Goal: Transaction & Acquisition: Subscribe to service/newsletter

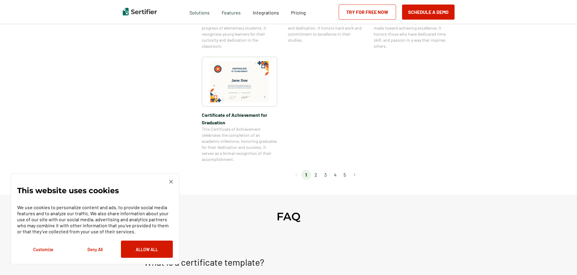
scroll to position [574, 0]
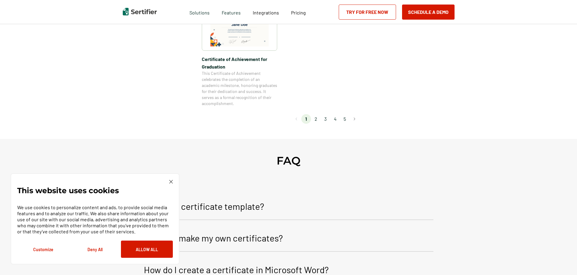
click at [316, 118] on li "2" at bounding box center [316, 119] width 10 height 10
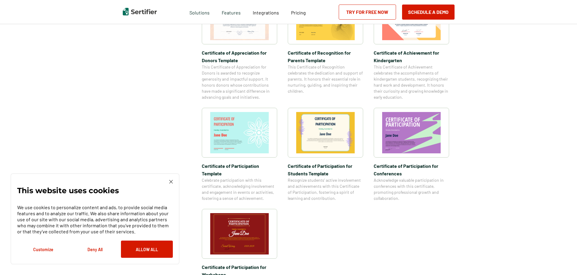
scroll to position [423, 0]
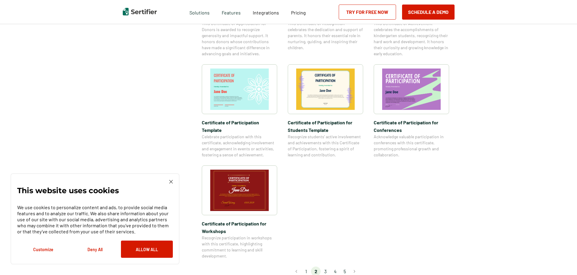
click at [326, 267] on li "3" at bounding box center [326, 272] width 10 height 10
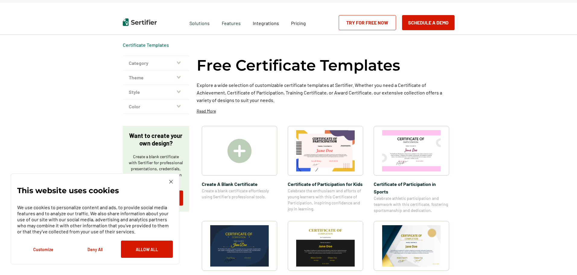
scroll to position [0, 0]
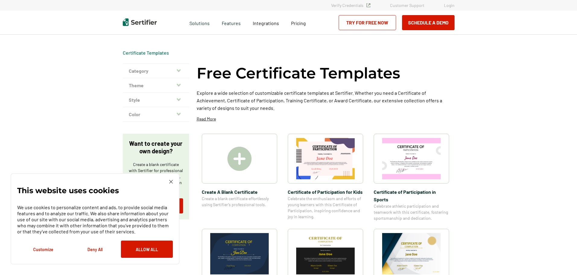
click at [252, 162] on img at bounding box center [240, 159] width 24 height 24
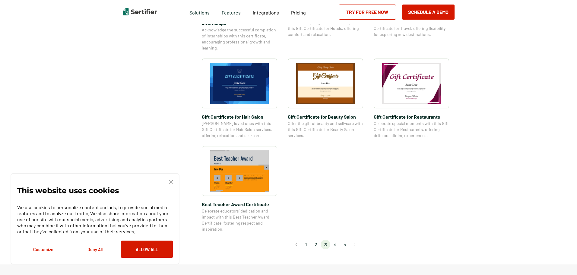
scroll to position [392, 0]
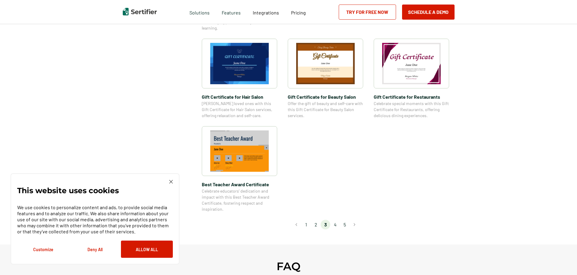
click at [337, 224] on li "4" at bounding box center [336, 225] width 10 height 10
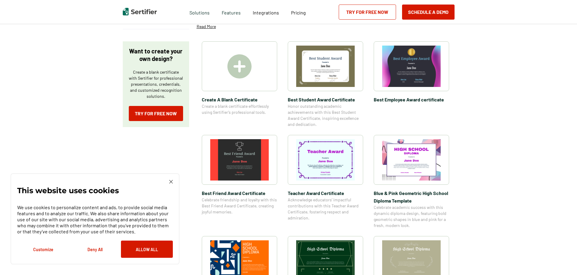
scroll to position [121, 0]
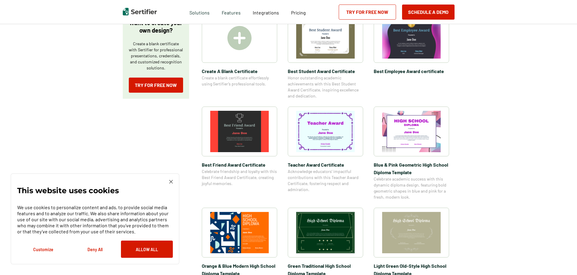
click at [92, 250] on button "Deny All" at bounding box center [95, 249] width 52 height 17
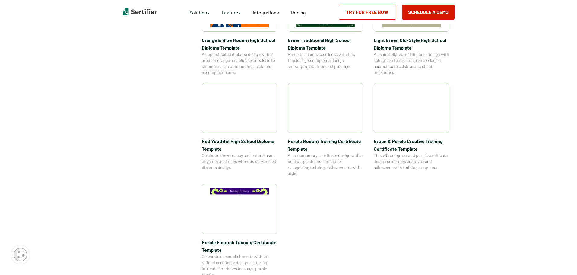
scroll to position [392, 0]
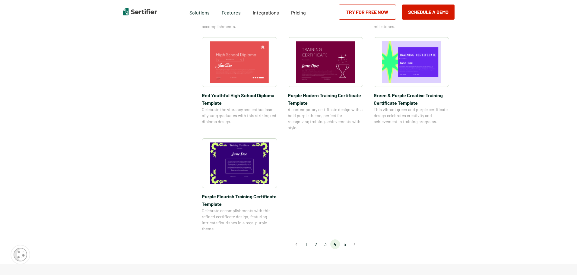
click at [347, 245] on li "5" at bounding box center [345, 244] width 10 height 10
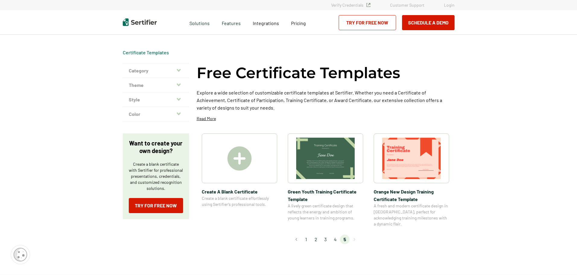
scroll to position [0, 0]
click at [244, 161] on img at bounding box center [240, 159] width 24 height 24
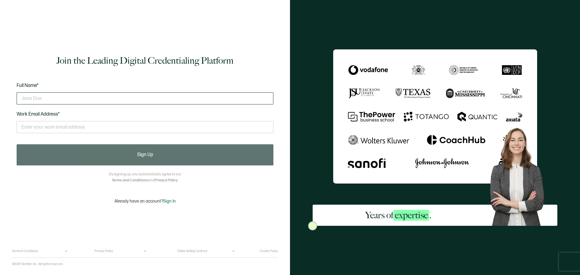
click at [134, 100] on input "text" at bounding box center [145, 98] width 257 height 12
type input "[PERSON_NAME]"
type input "[EMAIL_ADDRESS][DOMAIN_NAME]"
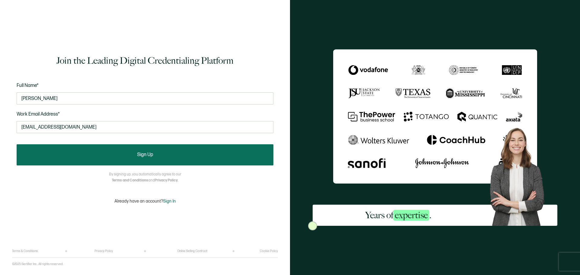
click at [108, 159] on button "Sign Up" at bounding box center [145, 154] width 257 height 21
